Goal: Check status: Check status

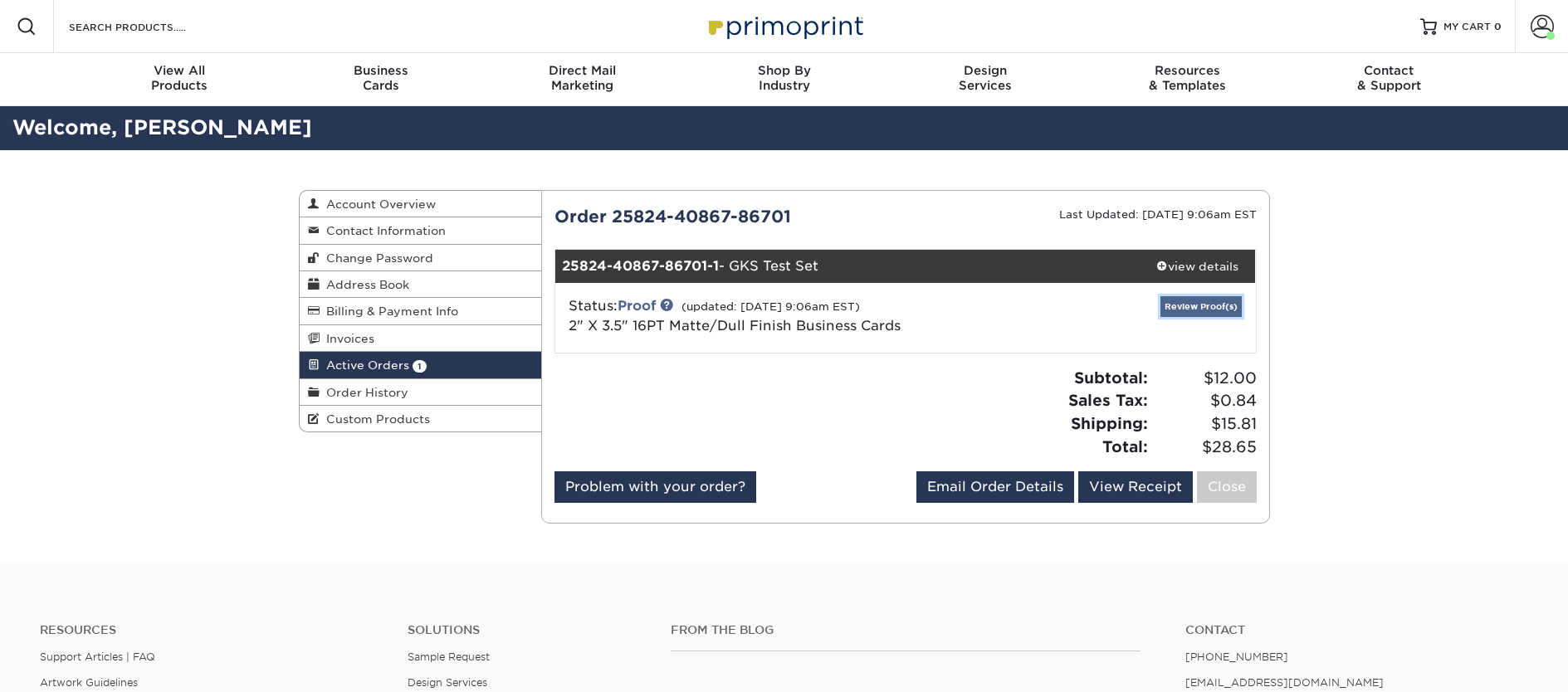
click at [1220, 305] on link "Review Proof(s)" at bounding box center [1201, 306] width 81 height 21
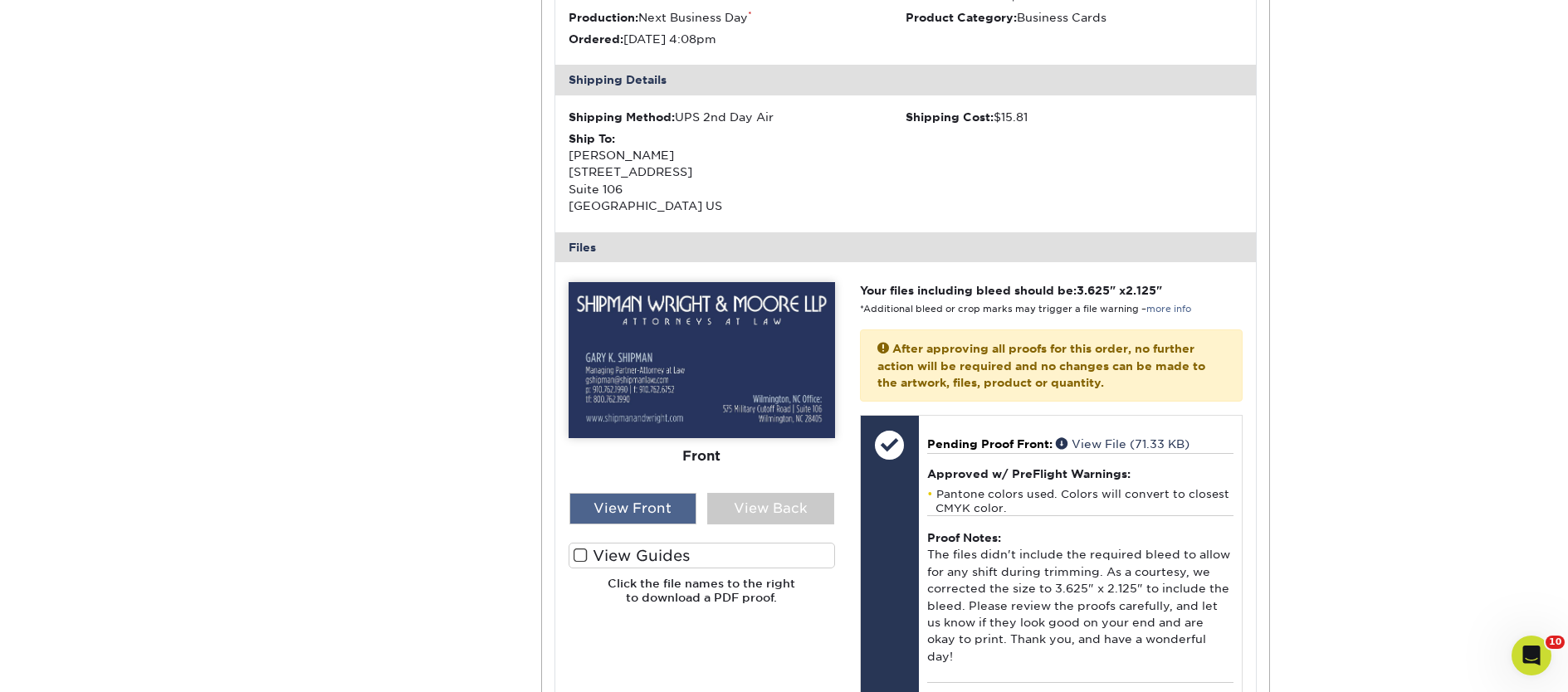
click at [668, 509] on div "View Front" at bounding box center [633, 508] width 127 height 32
click at [761, 508] on div "View Back" at bounding box center [771, 508] width 127 height 32
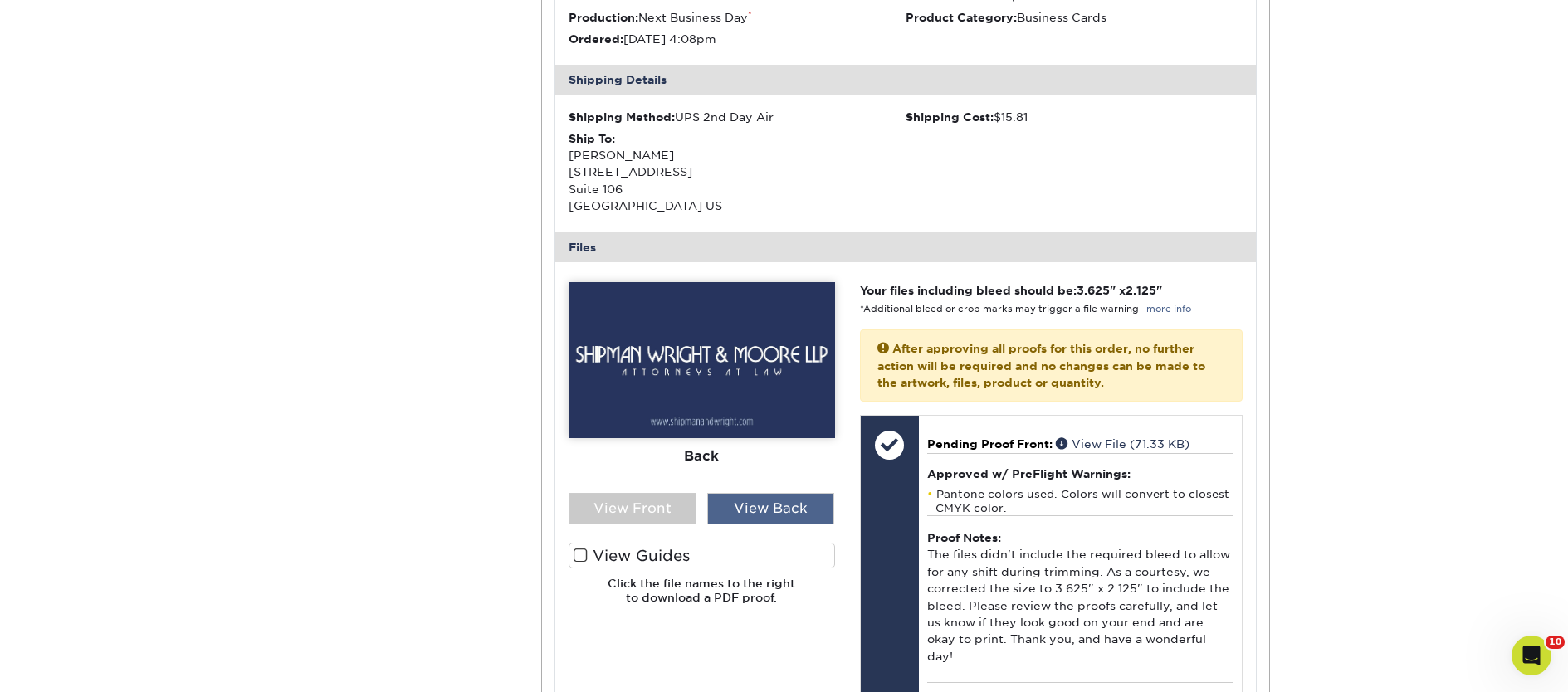
click at [761, 508] on div "View Back" at bounding box center [771, 508] width 127 height 32
click at [759, 507] on div "View Back" at bounding box center [771, 508] width 127 height 32
click at [629, 495] on div "View Front" at bounding box center [633, 508] width 127 height 32
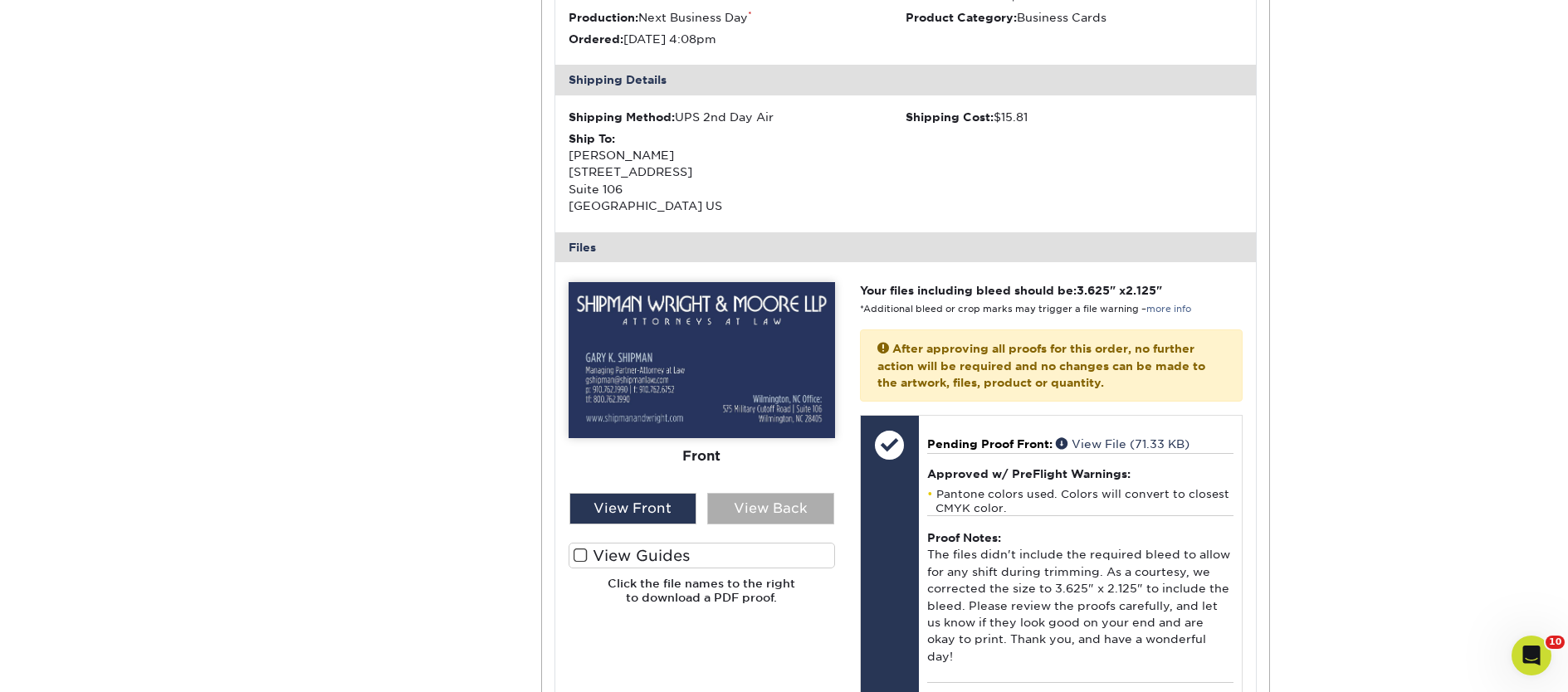
click at [771, 500] on div "View Back" at bounding box center [771, 508] width 127 height 32
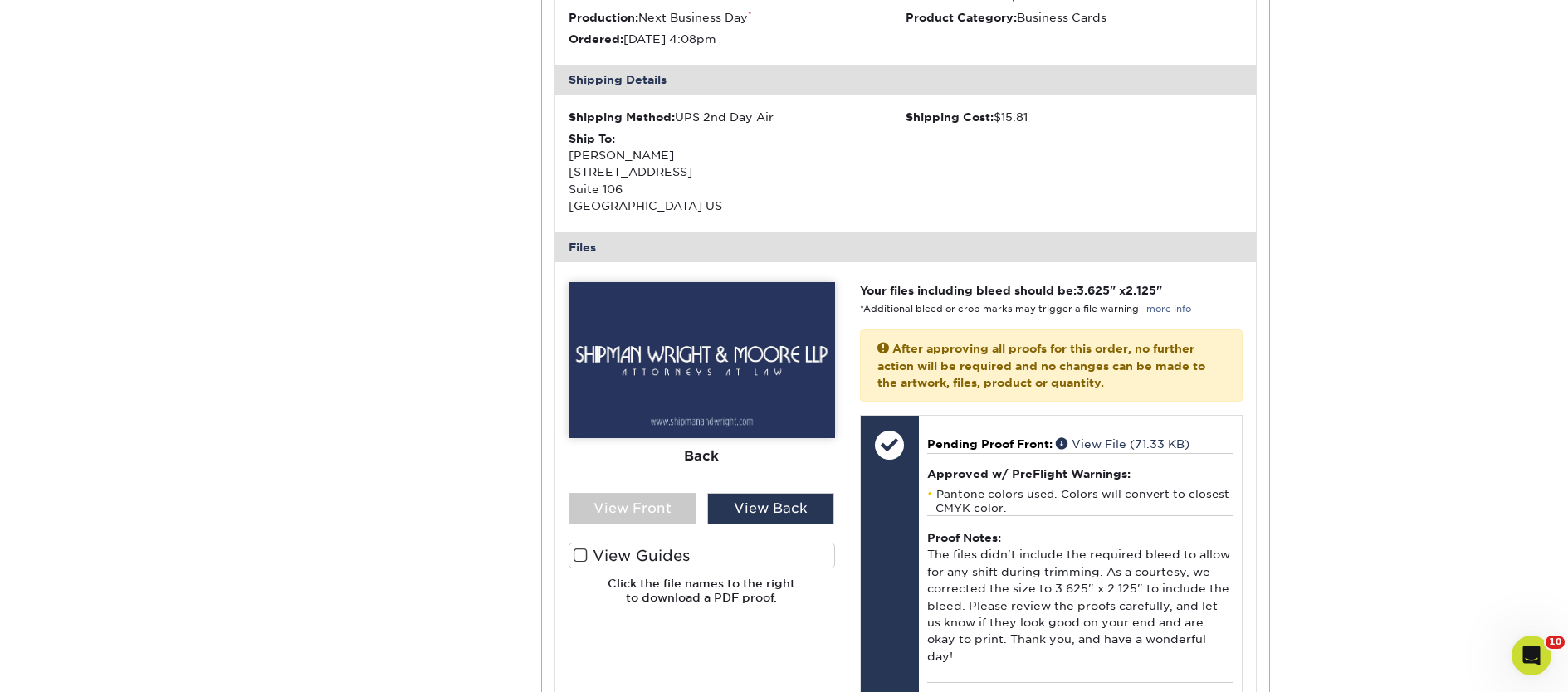
click at [584, 552] on span at bounding box center [580, 555] width 14 height 16
click at [0, 0] on input "View Guides" at bounding box center [0, 0] width 0 height 0
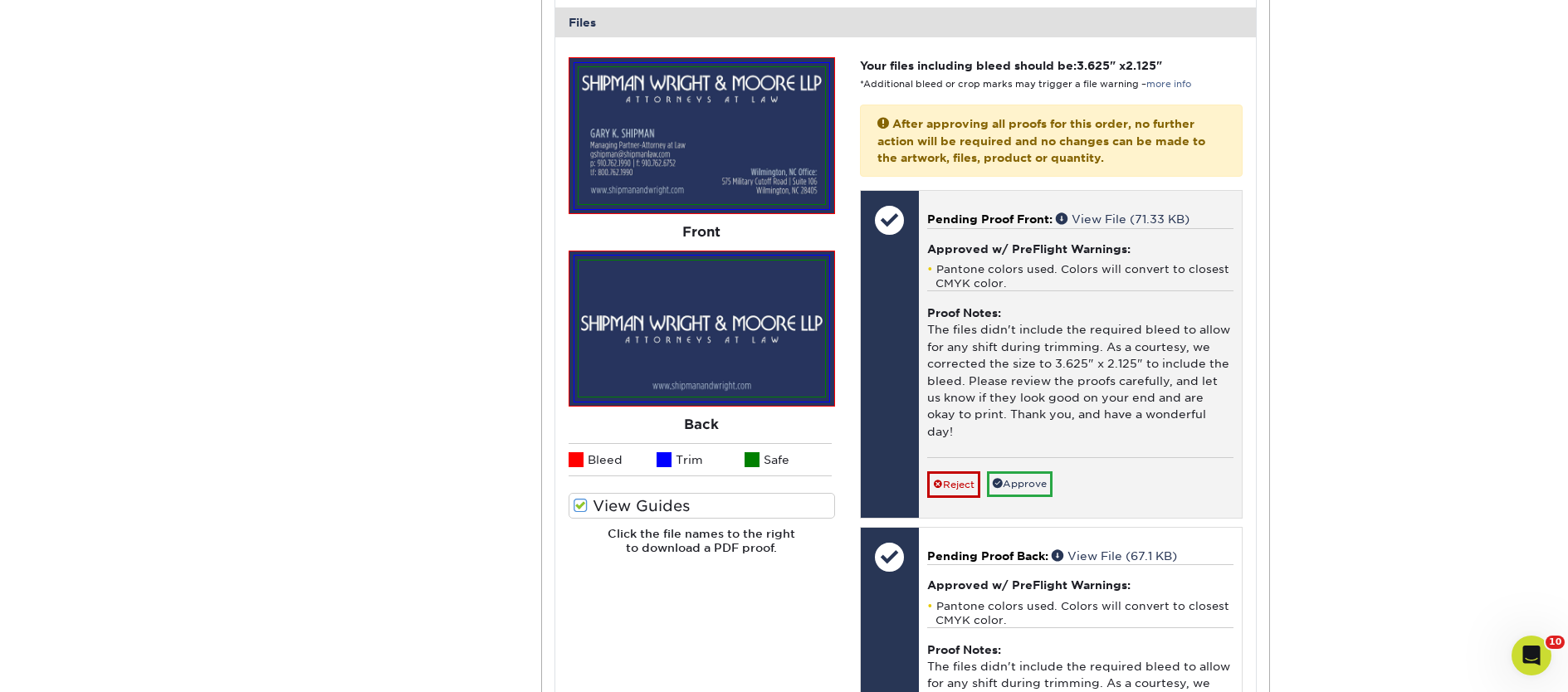
scroll to position [687, 0]
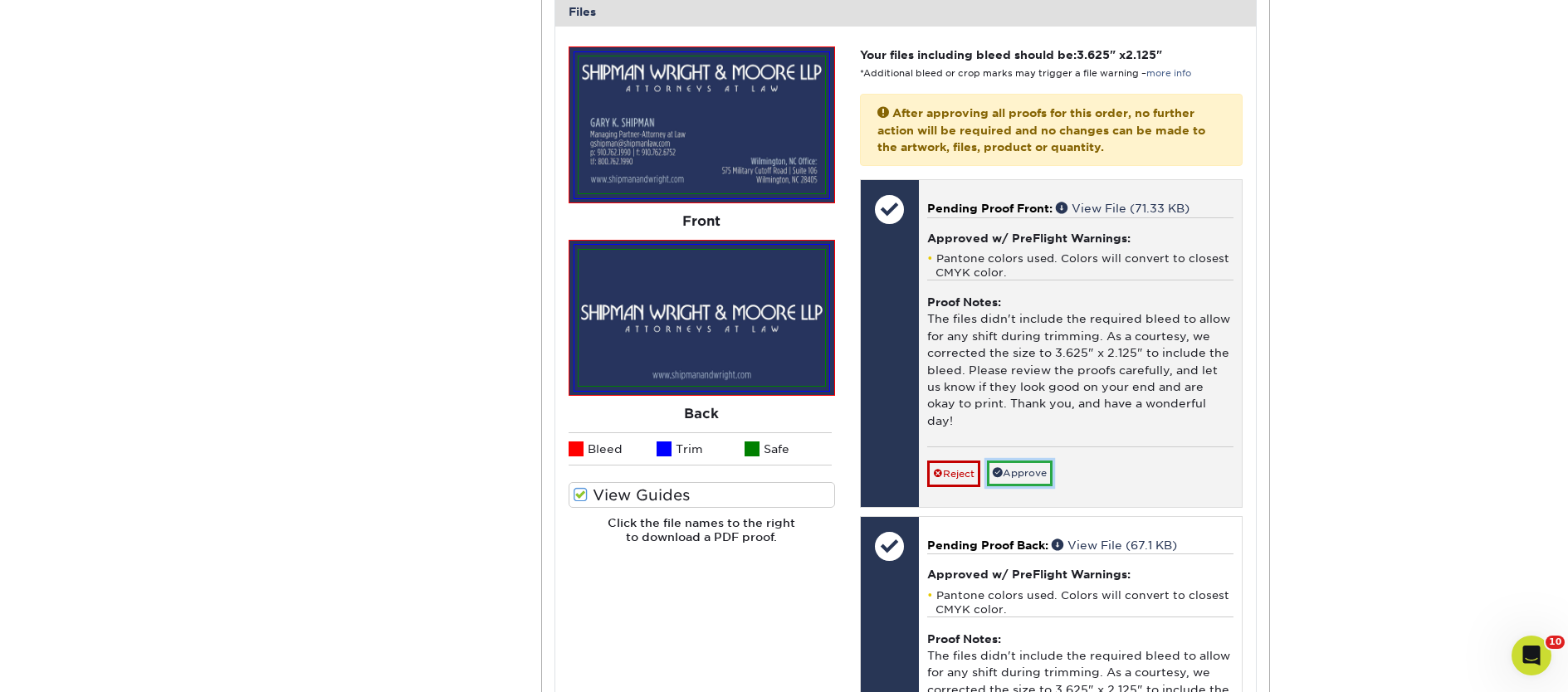
click at [1028, 461] on link "Approve" at bounding box center [1020, 473] width 66 height 25
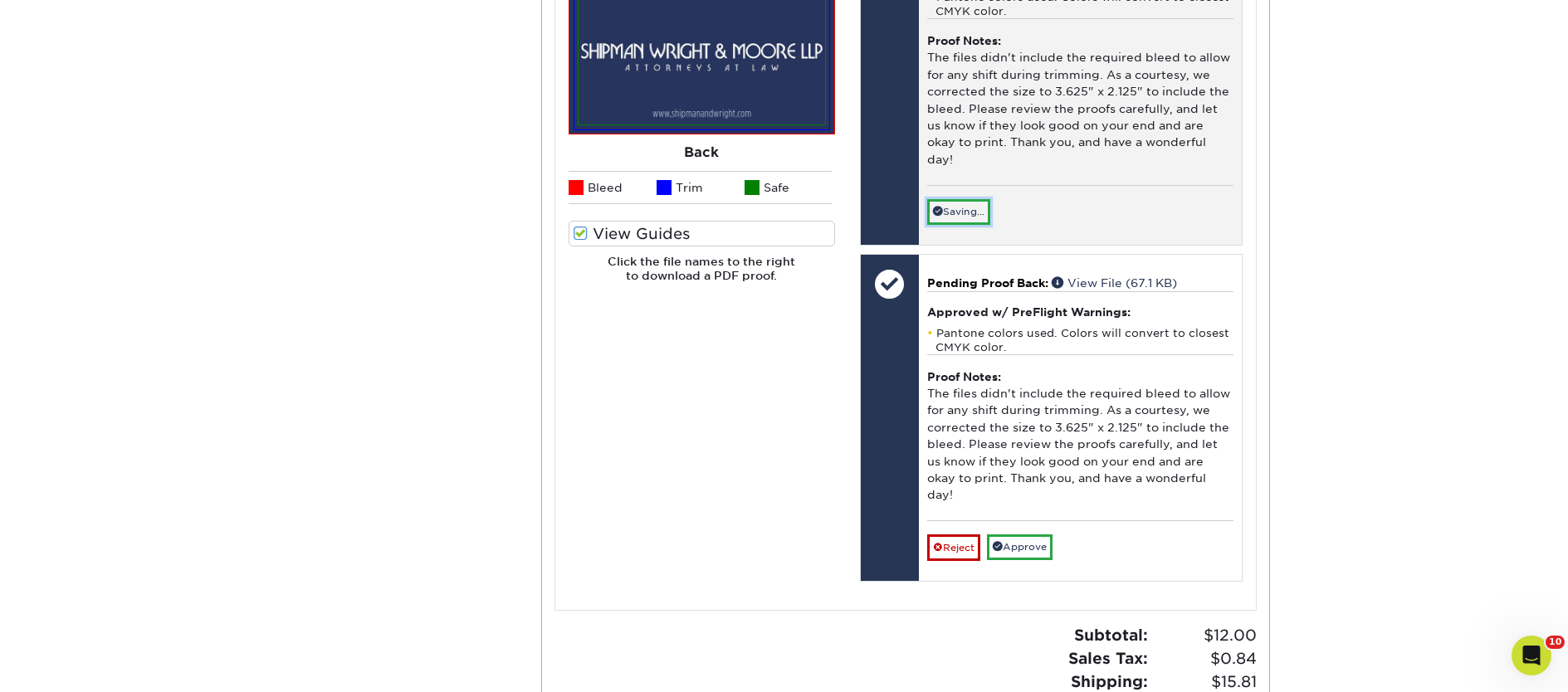
scroll to position [1024, 0]
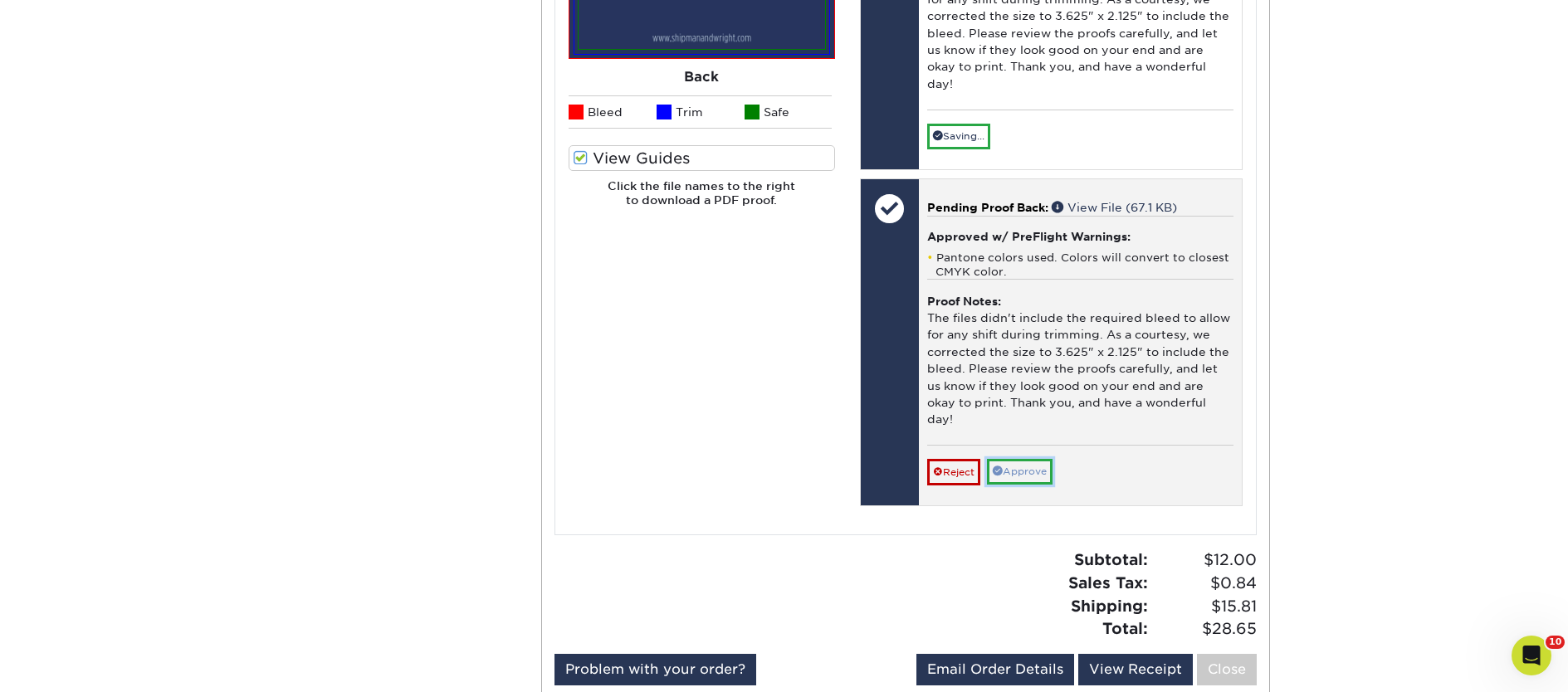
click at [1034, 459] on link "Approve" at bounding box center [1020, 471] width 66 height 25
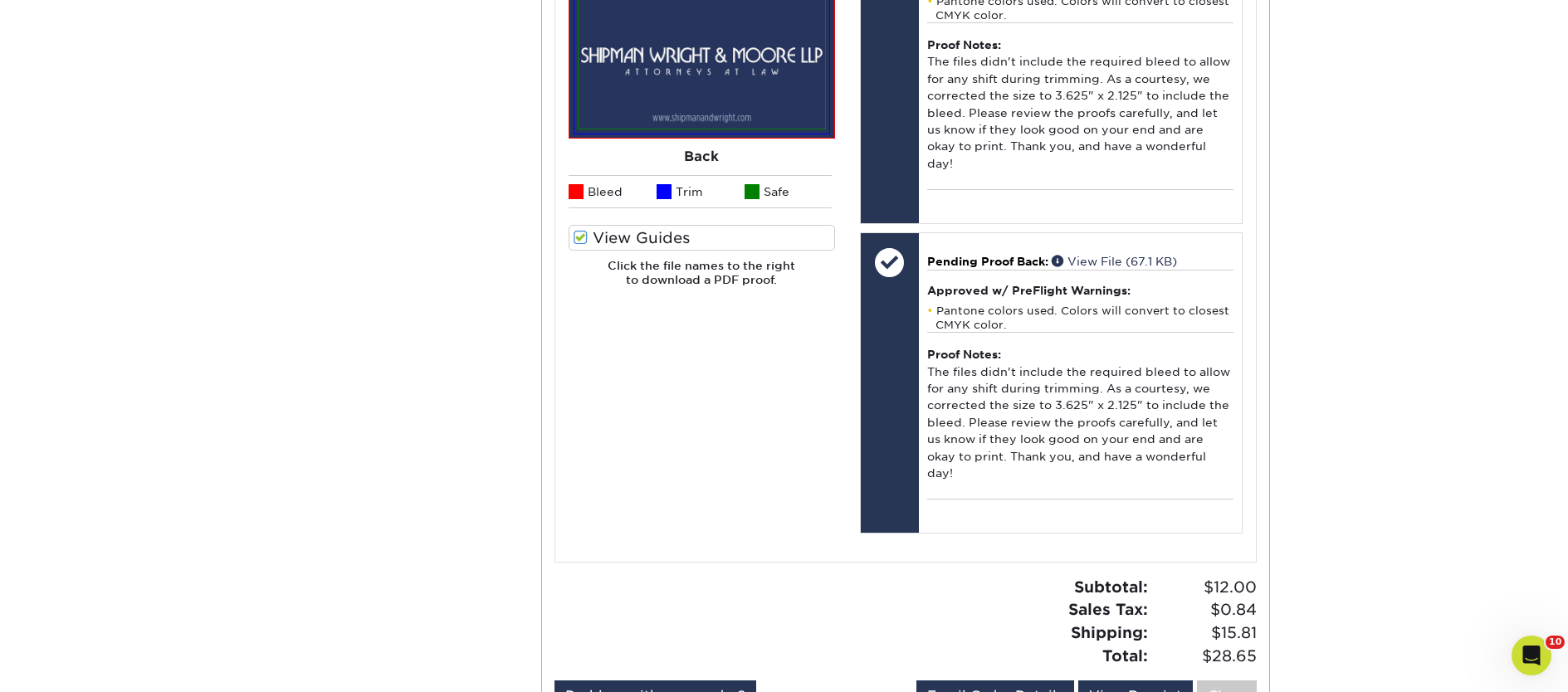
scroll to position [1117, 0]
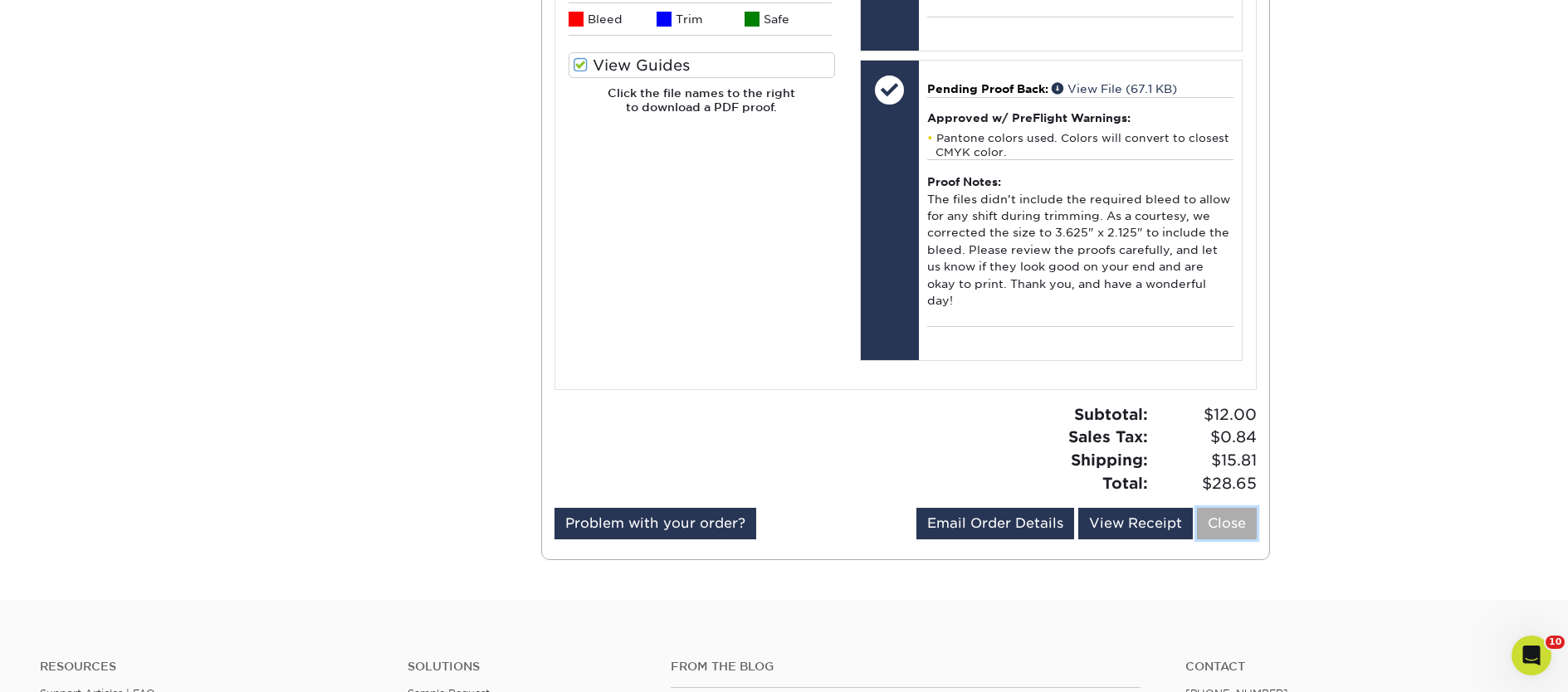
click at [1231, 508] on link "Close" at bounding box center [1227, 523] width 60 height 32
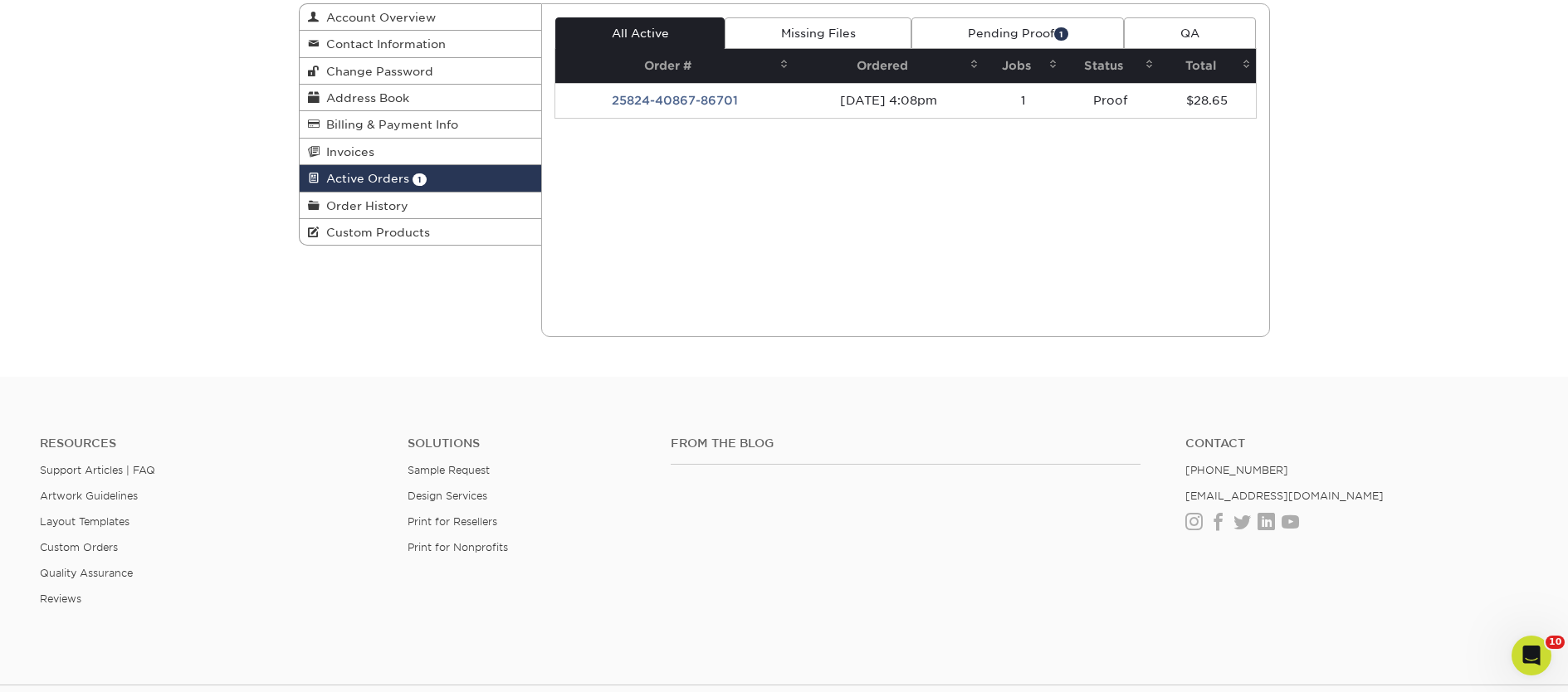
scroll to position [135, 0]
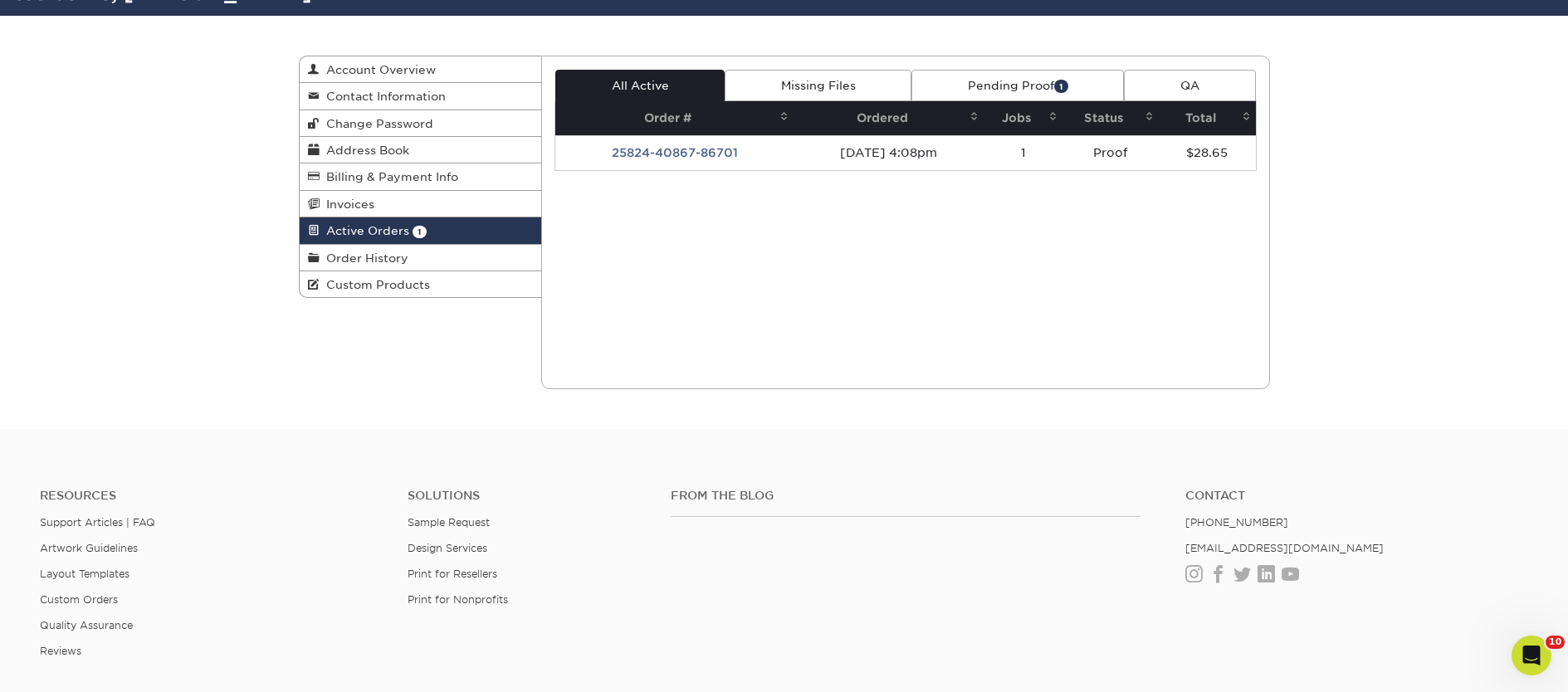
click at [1026, 91] on link "Pending Proof 1" at bounding box center [1017, 85] width 213 height 32
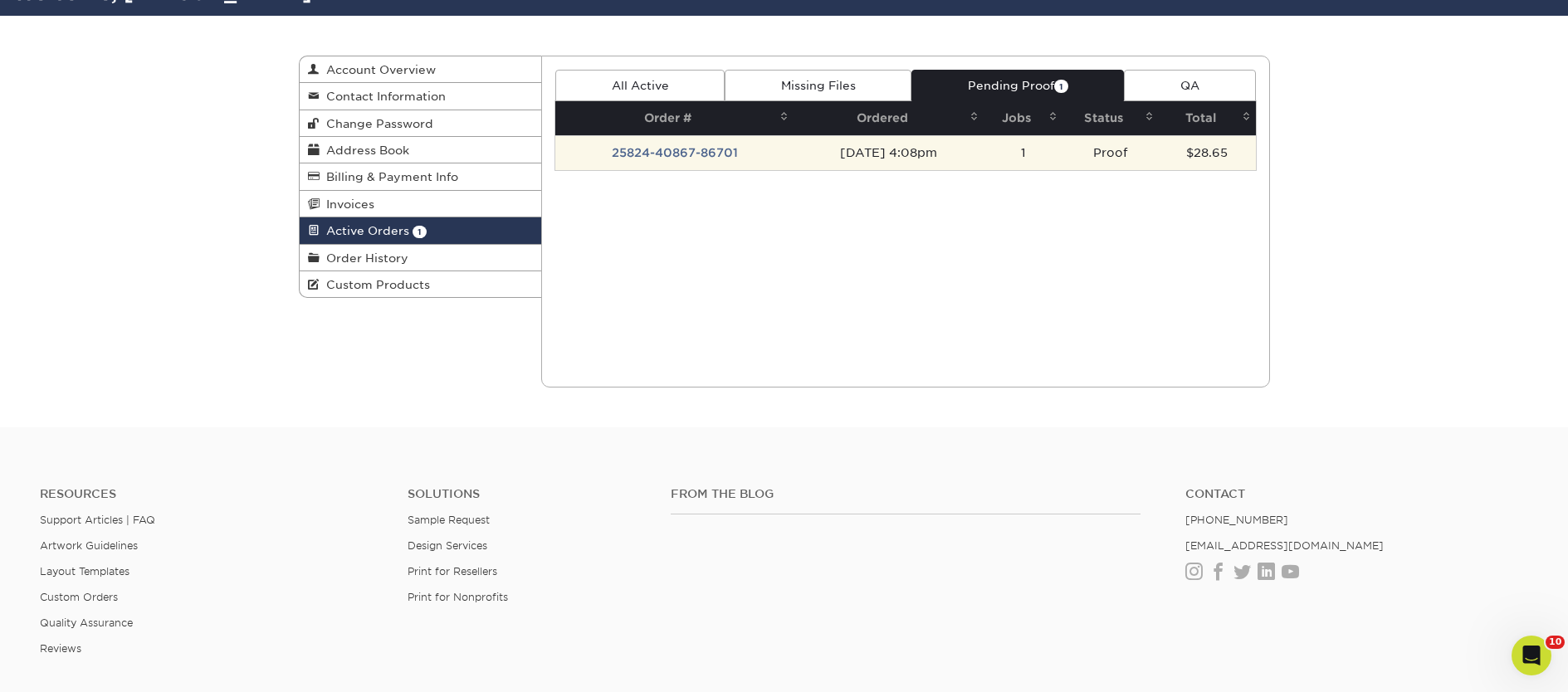
click at [984, 150] on td "[DATE] 4:08pm" at bounding box center [888, 152] width 190 height 35
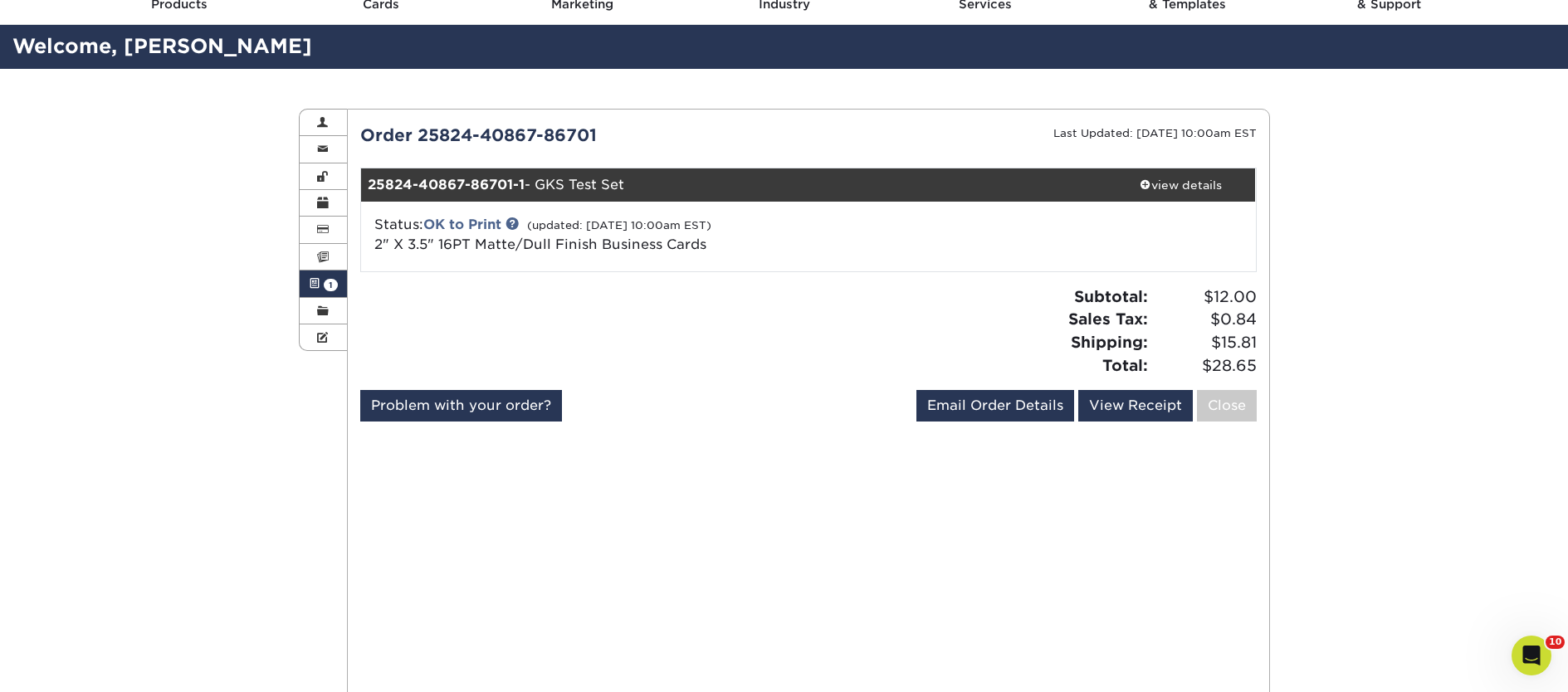
scroll to position [0, 0]
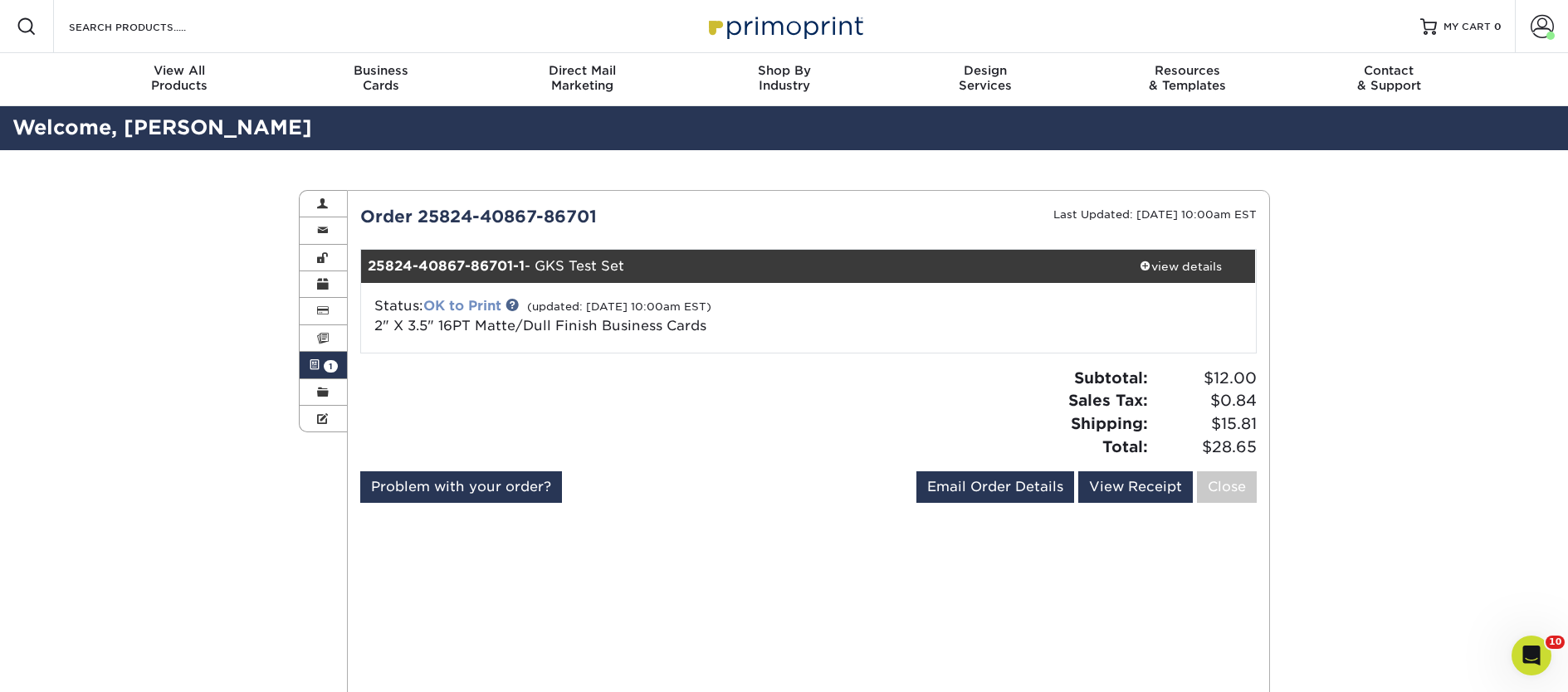
click at [473, 305] on link "OK to Print" at bounding box center [462, 305] width 78 height 16
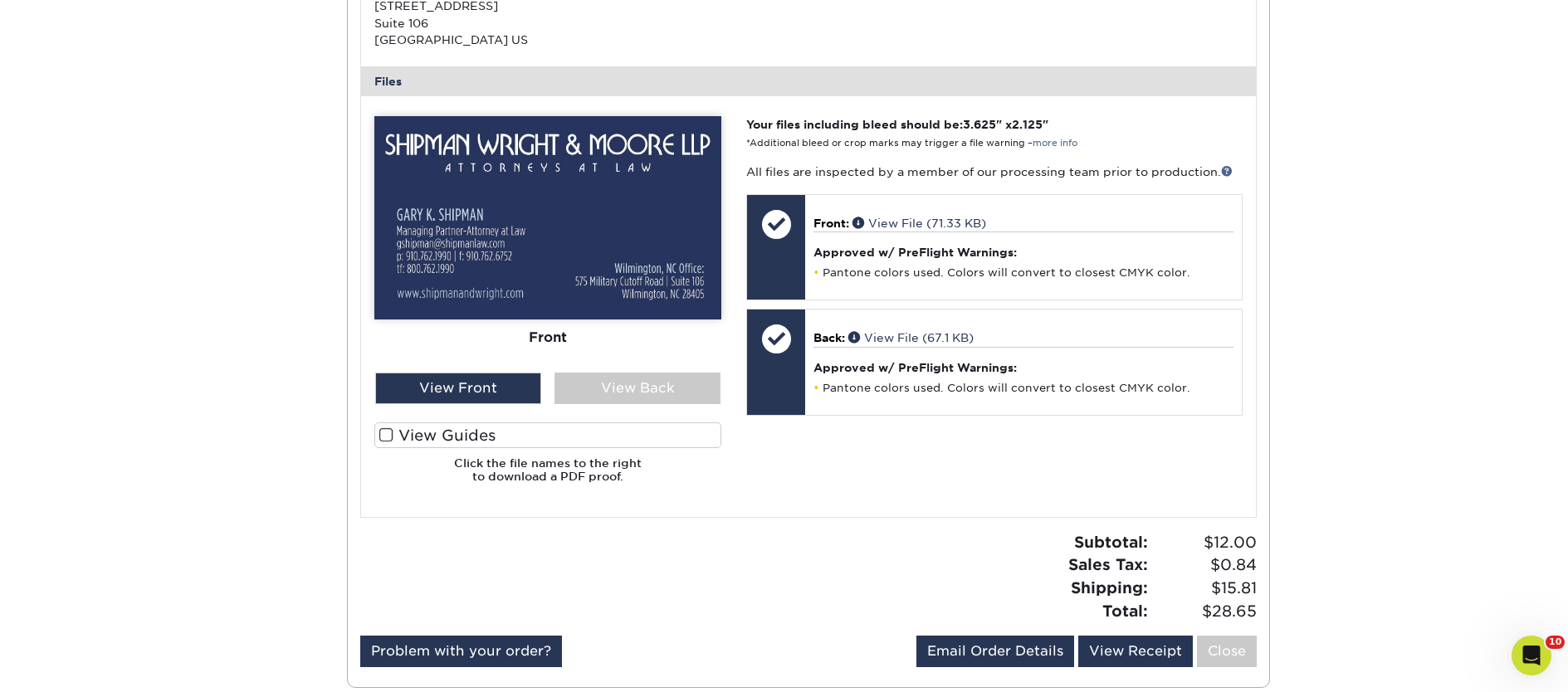
scroll to position [680, 0]
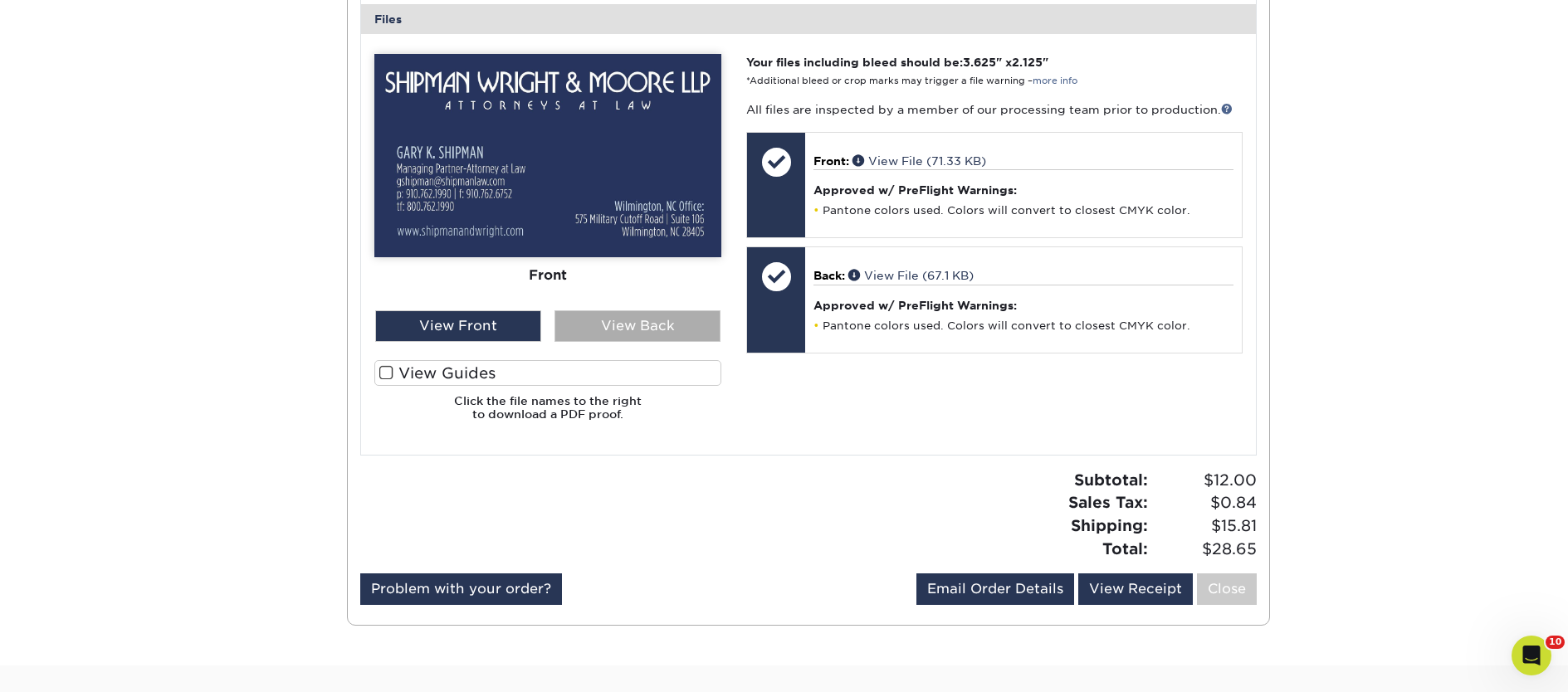
click at [601, 324] on div "View Back" at bounding box center [637, 326] width 166 height 32
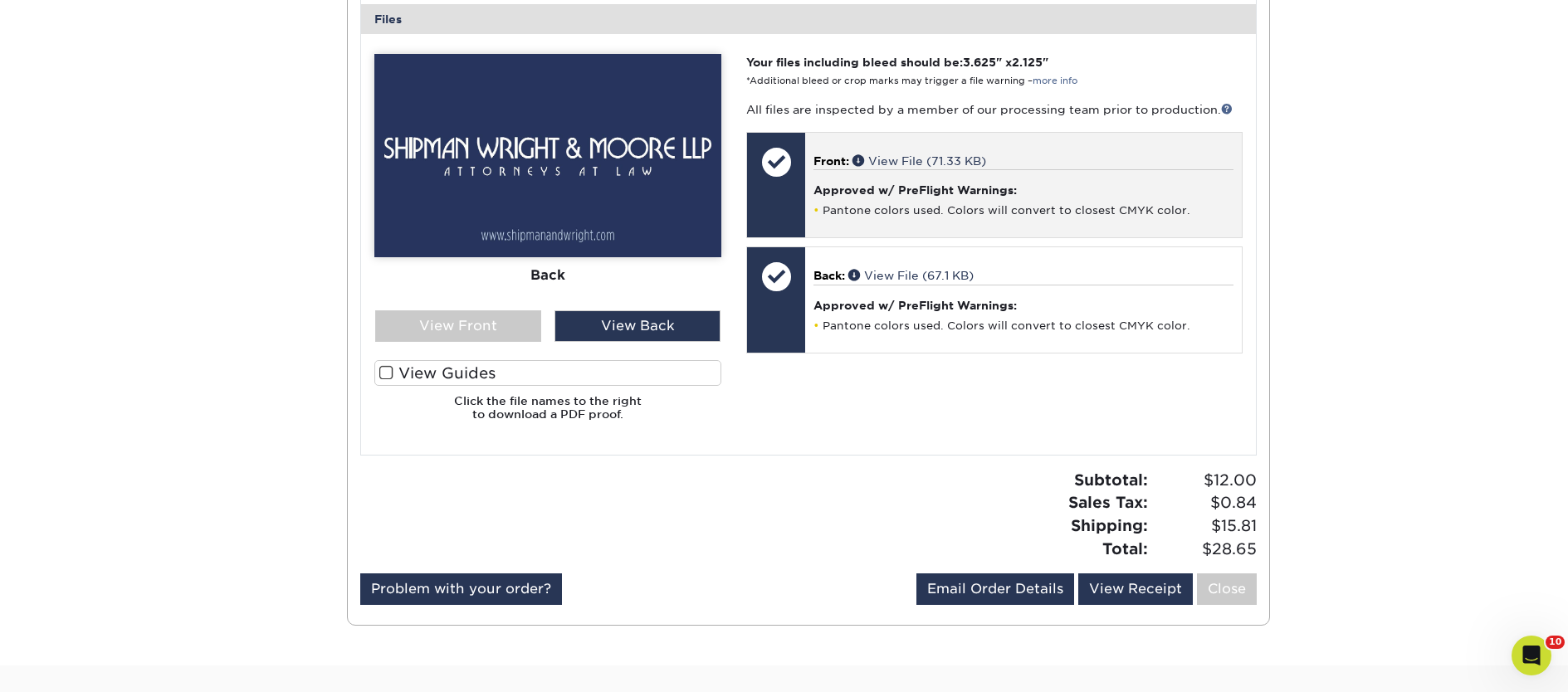
click at [791, 207] on div at bounding box center [777, 185] width 58 height 106
click at [786, 180] on div at bounding box center [777, 162] width 58 height 58
